Goal: Task Accomplishment & Management: Use online tool/utility

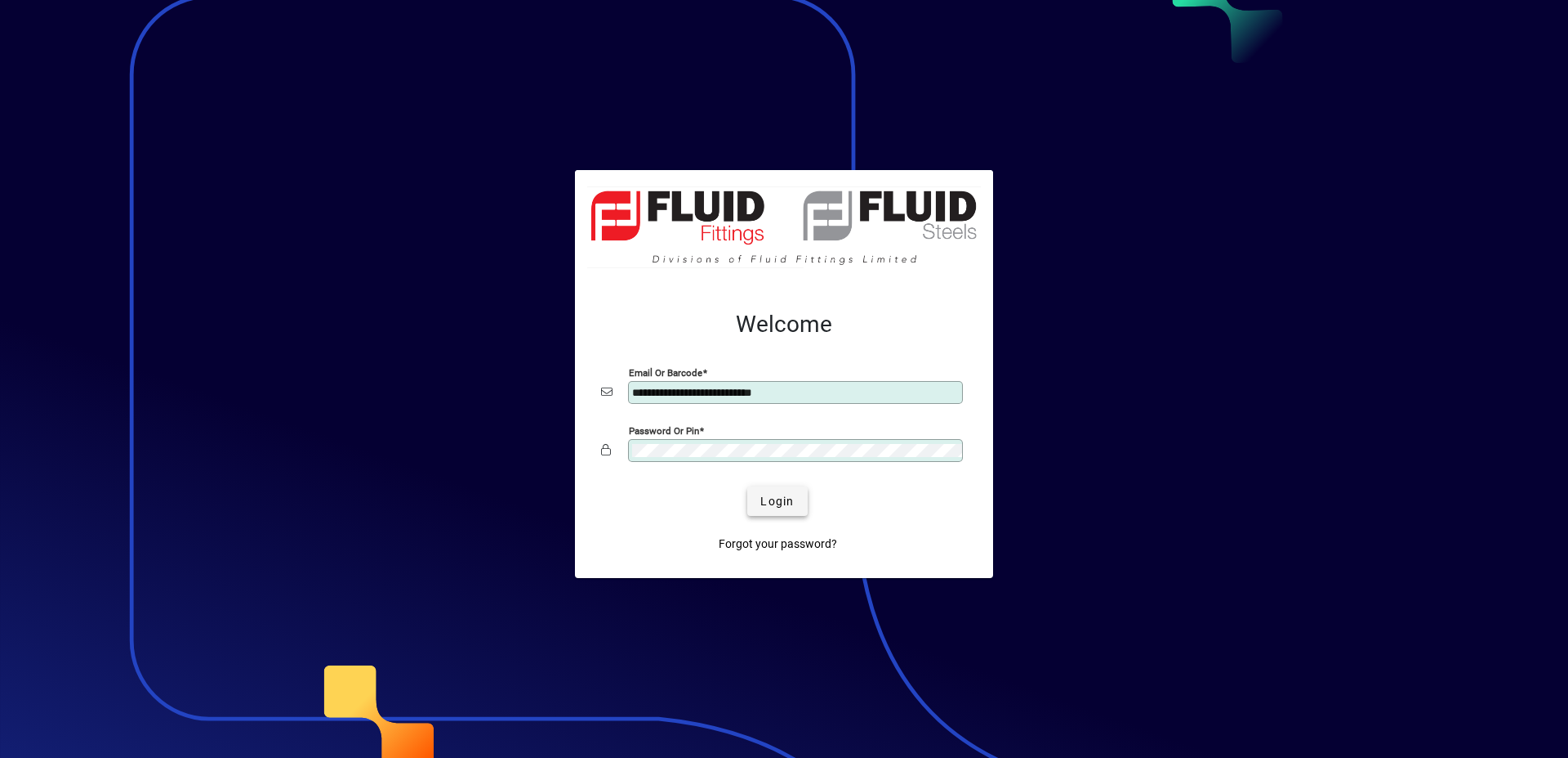
type input "**********"
click at [778, 496] on span "Login" at bounding box center [777, 501] width 34 height 17
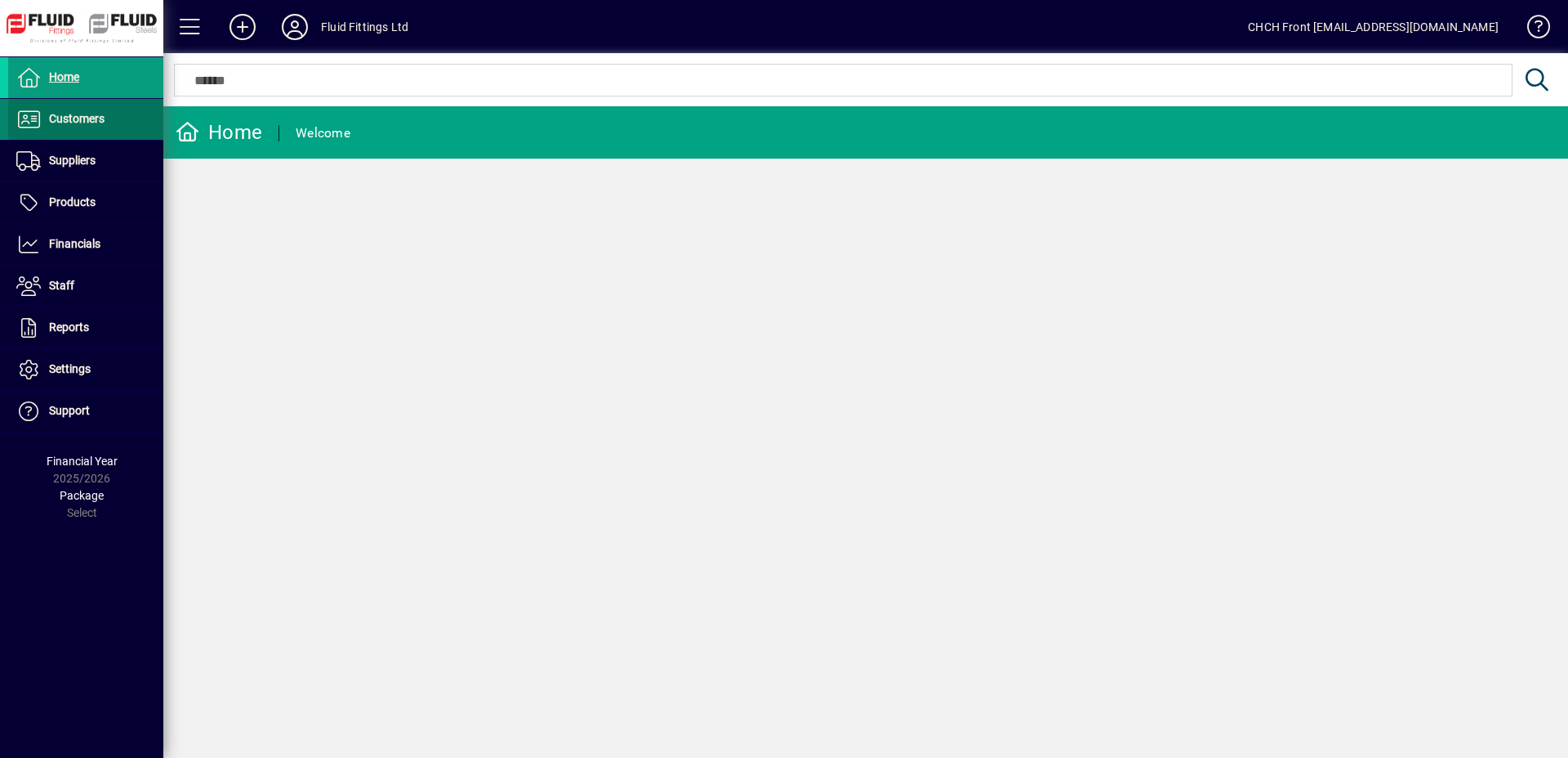
click at [137, 138] on span at bounding box center [86, 119] width 155 height 39
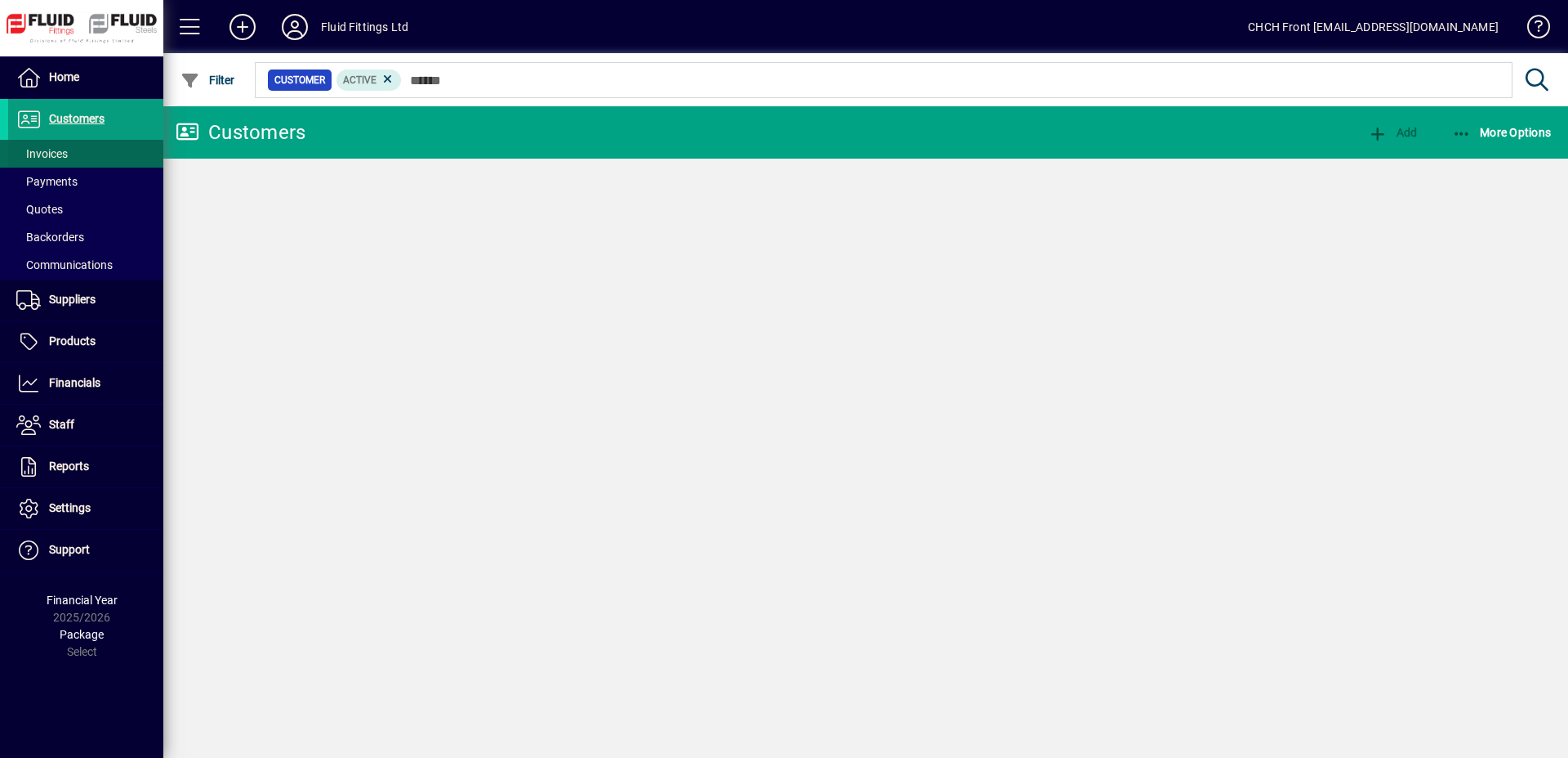
click at [102, 158] on span at bounding box center [86, 154] width 155 height 39
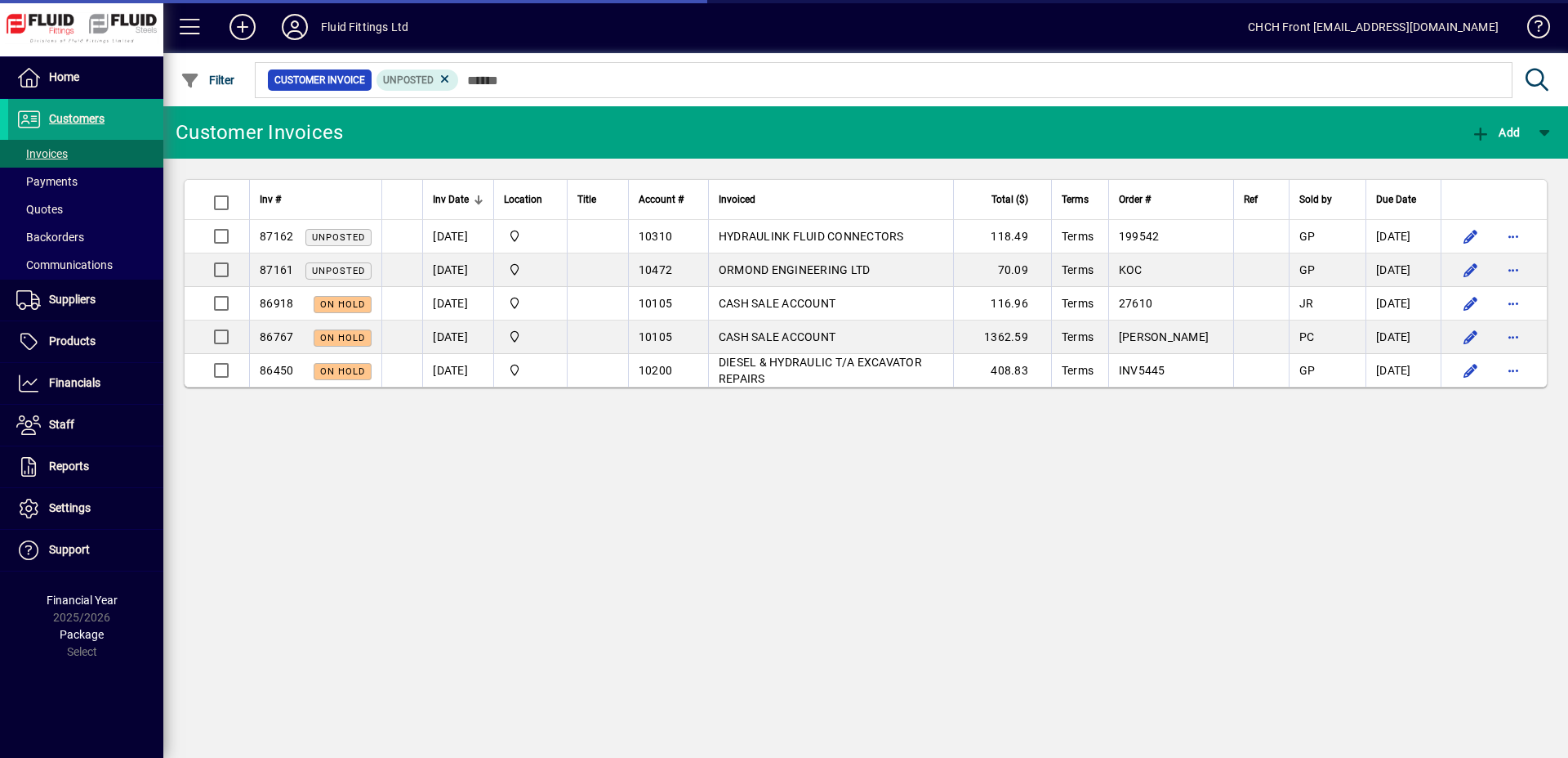
click at [421, 134] on mat-toolbar-row "Customer Invoices Add" at bounding box center [865, 132] width 1405 height 52
click at [484, 125] on mat-toolbar-row "Customer Invoices Add" at bounding box center [865, 132] width 1405 height 52
